Goal: Transaction & Acquisition: Purchase product/service

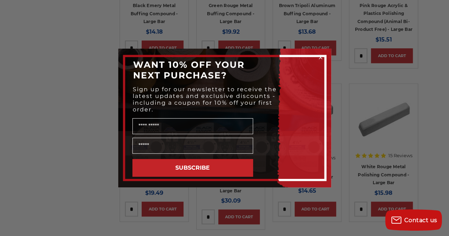
scroll to position [233, 0]
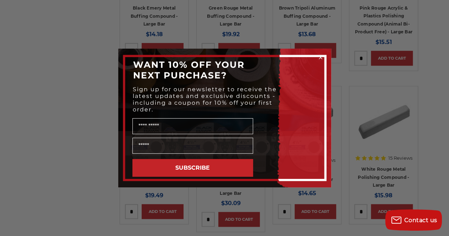
drag, startPoint x: 319, startPoint y: 57, endPoint x: 424, endPoint y: 55, distance: 104.3
click at [424, 55] on div "Close dialog WANT 10% OFF YOUR NEXT PURCHASE? Sign up for our newsletter to rec…" at bounding box center [224, 118] width 449 height 236
click at [319, 57] on circle "Close dialog" at bounding box center [320, 57] width 7 height 7
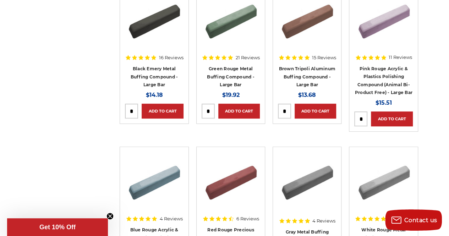
scroll to position [175, 0]
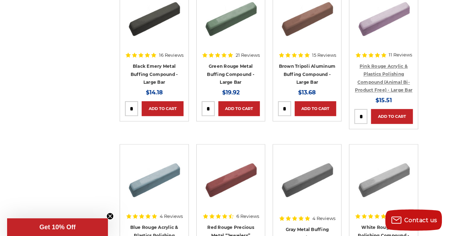
click at [385, 66] on link "Pink Rouge Acrylic & Plastics Polishing Compound (Animal Bi-Product Free) - Lar…" at bounding box center [382, 78] width 57 height 29
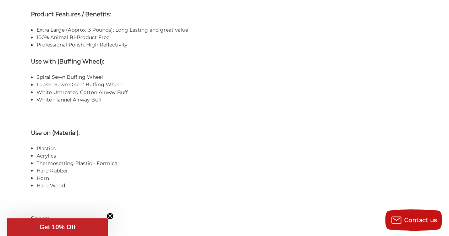
scroll to position [604, 0]
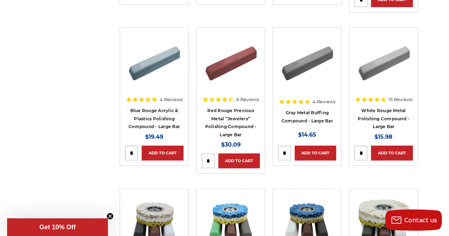
scroll to position [293, 0]
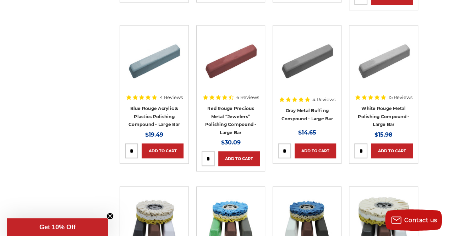
click at [157, 55] on img at bounding box center [154, 59] width 57 height 57
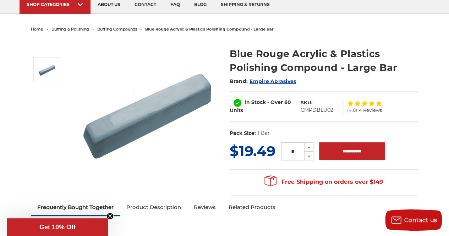
scroll to position [45, 0]
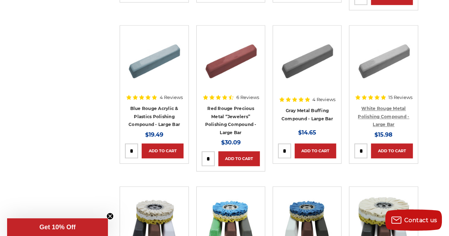
click at [385, 106] on link "White Rouge Metal Polishing Compound - Large Bar" at bounding box center [383, 116] width 51 height 21
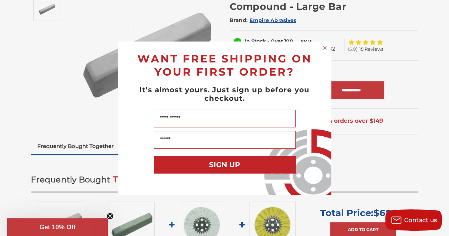
scroll to position [97, 0]
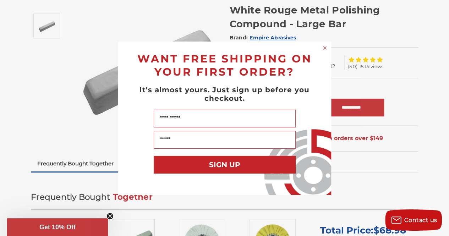
click at [323, 46] on circle "Close dialog" at bounding box center [324, 47] width 7 height 7
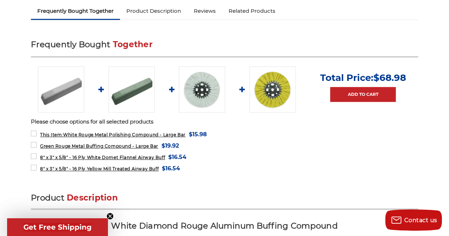
scroll to position [0, 0]
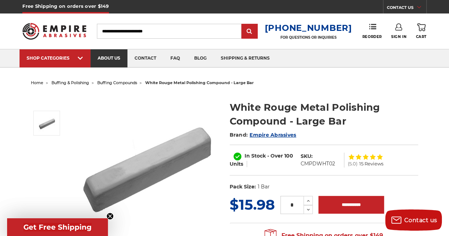
click at [104, 59] on link "about us" at bounding box center [108, 58] width 37 height 18
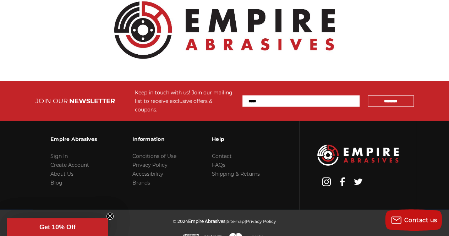
scroll to position [883, 0]
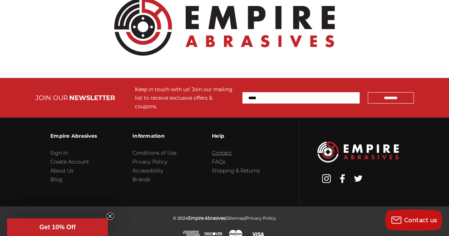
click at [226, 150] on link "Contact" at bounding box center [222, 153] width 20 height 6
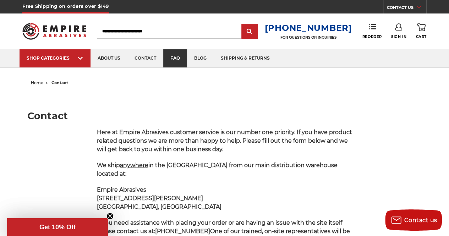
click at [178, 57] on link "faq" at bounding box center [175, 58] width 24 height 18
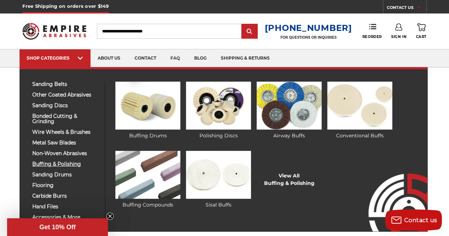
click at [65, 164] on span "buffing & polishing" at bounding box center [65, 163] width 67 height 5
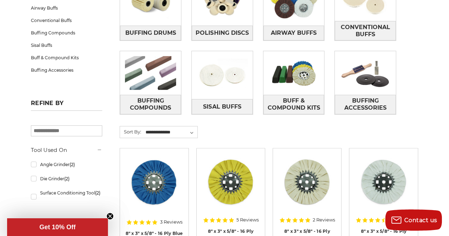
scroll to position [161, 0]
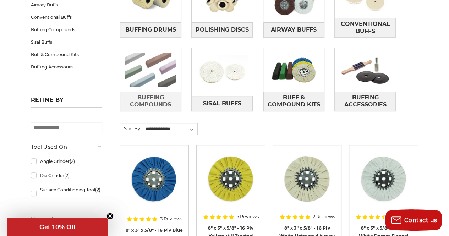
click at [143, 79] on img at bounding box center [150, 69] width 61 height 43
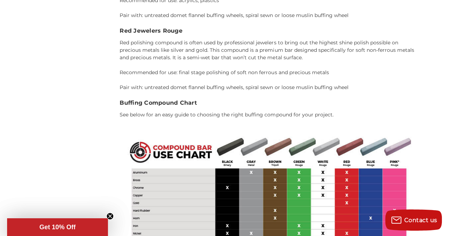
scroll to position [1691, 0]
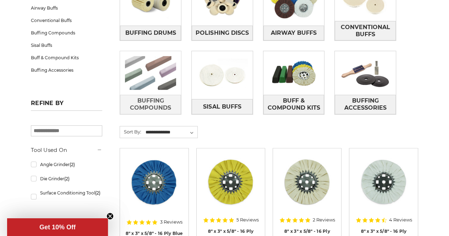
click at [149, 83] on img at bounding box center [150, 72] width 61 height 43
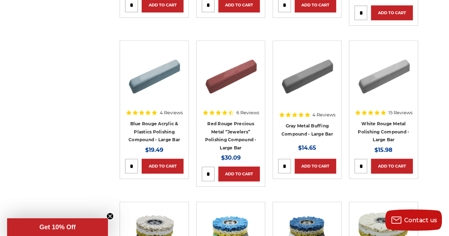
scroll to position [279, 0]
